Goal: Task Accomplishment & Management: Use online tool/utility

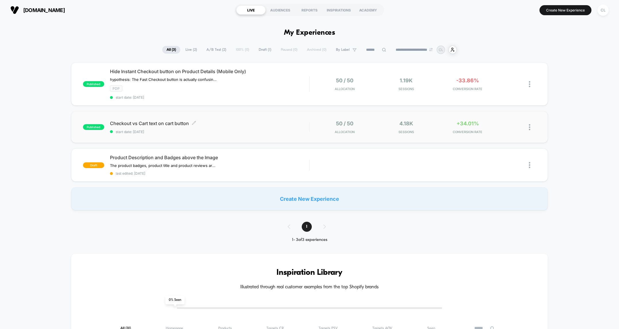
click at [139, 122] on span "Checkout vs Cart text on cart button Click to edit experience details" at bounding box center [209, 124] width 199 height 6
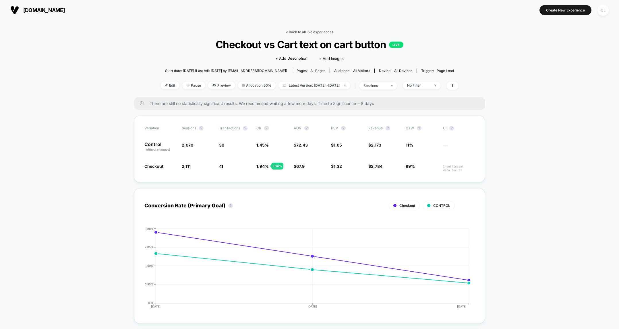
click at [308, 31] on link "< Back to all live experiences" at bounding box center [310, 32] width 48 height 4
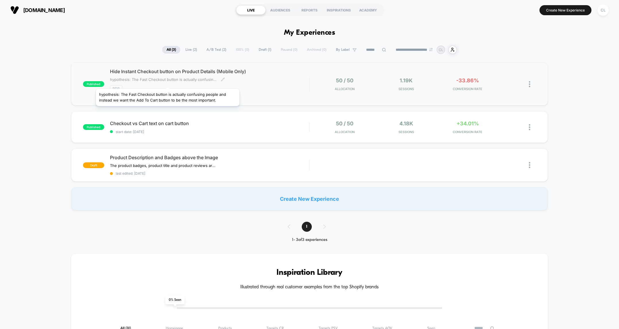
click at [168, 82] on span "hypothesis: The Fast Checkout button is actually confusing people and instead w…" at bounding box center [163, 79] width 107 height 5
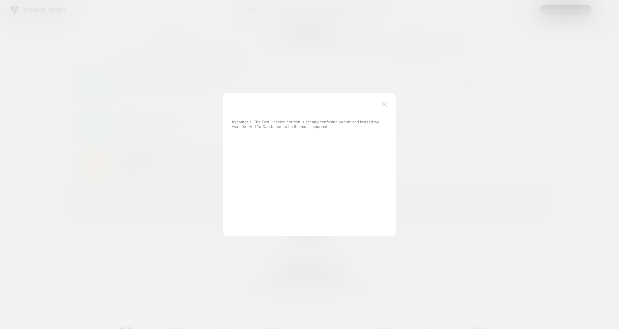
click at [383, 104] on img at bounding box center [384, 104] width 5 height 5
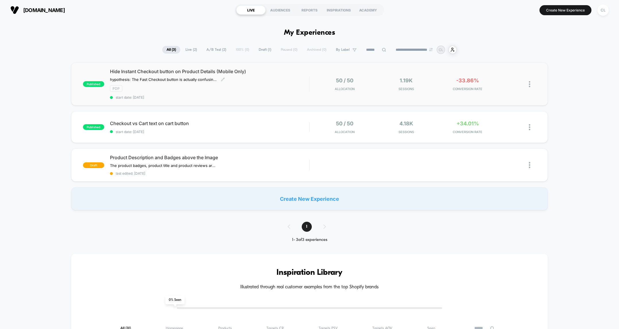
click at [306, 83] on div "Hide Instant Checkout button on Product Details (Mobile Only) hypothesis: The F…" at bounding box center [209, 84] width 199 height 31
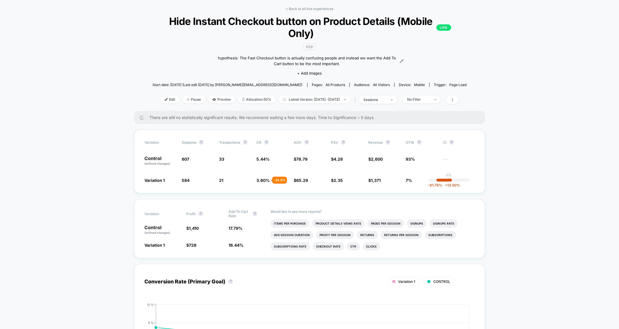
scroll to position [36, 0]
